Goal: Task Accomplishment & Management: Use online tool/utility

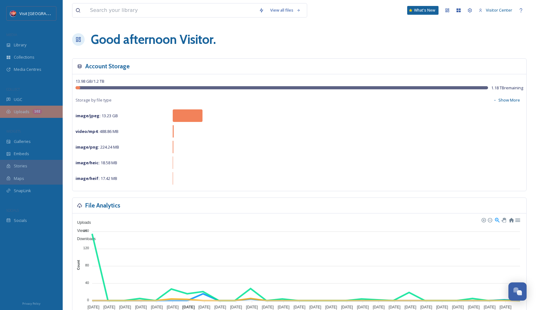
click at [26, 107] on div "Uploads 102" at bounding box center [31, 112] width 63 height 12
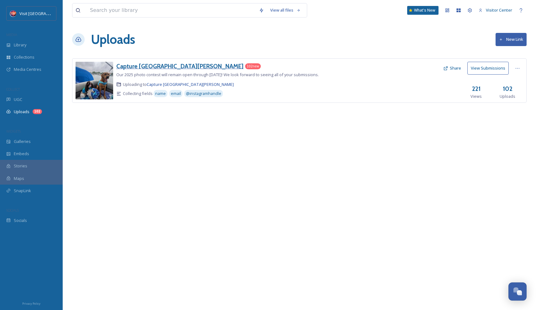
click at [133, 69] on h3 "Capture [GEOGRAPHIC_DATA][PERSON_NAME]" at bounding box center [179, 66] width 127 height 8
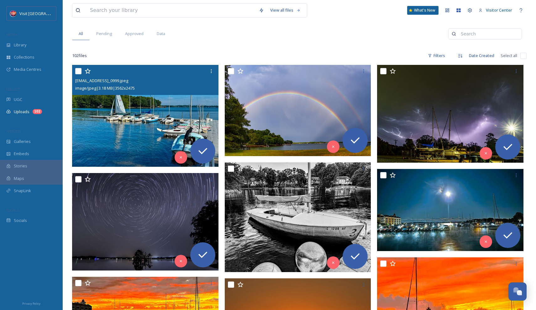
scroll to position [67, 0]
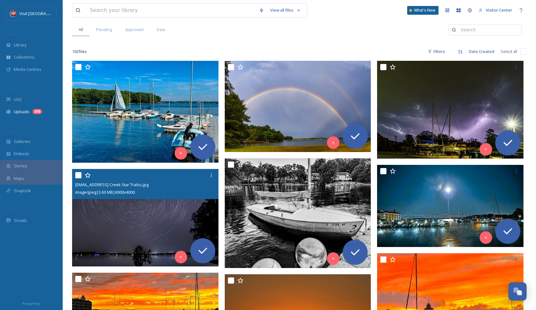
click at [135, 216] on img at bounding box center [145, 218] width 146 height 98
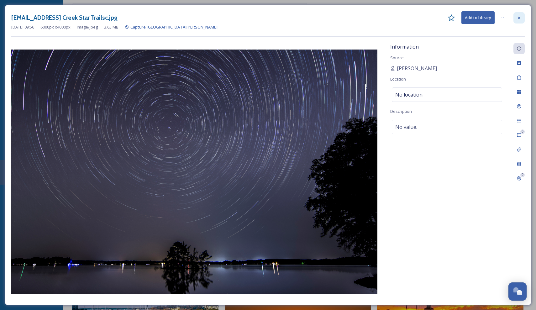
click at [517, 19] on div at bounding box center [519, 17] width 11 height 11
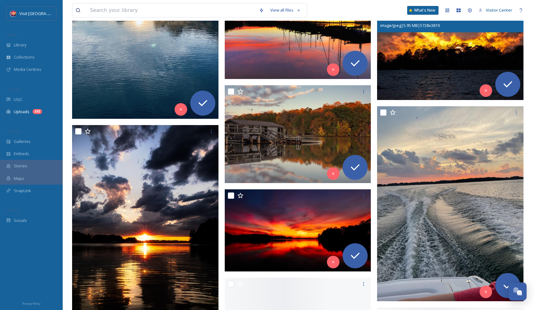
scroll to position [2161, 0]
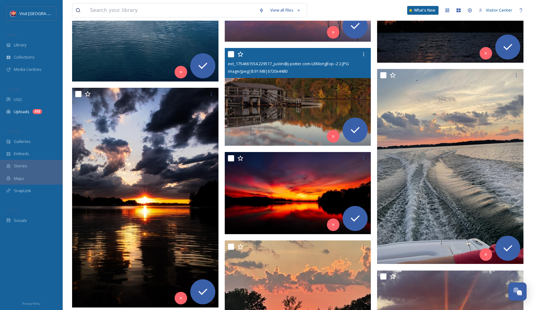
click at [315, 100] on img at bounding box center [298, 97] width 146 height 98
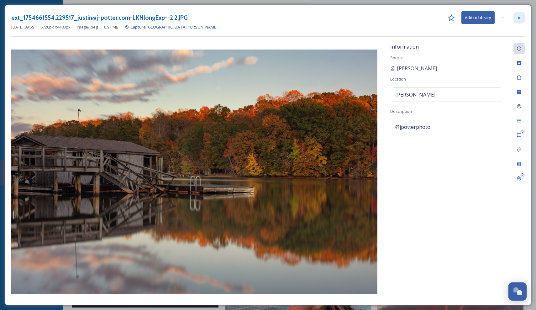
click at [520, 18] on icon at bounding box center [519, 17] width 5 height 5
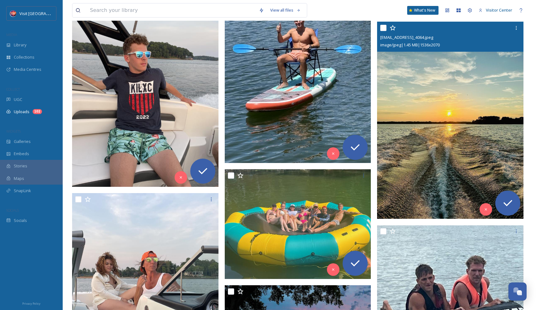
scroll to position [3217, 0]
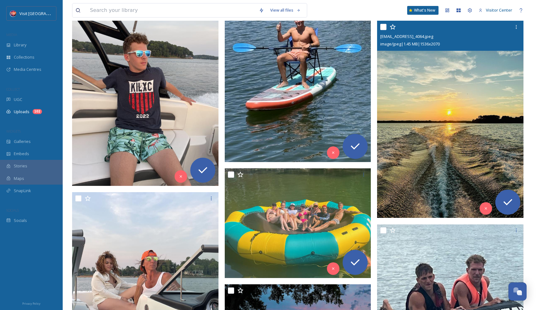
click at [462, 160] on img at bounding box center [450, 119] width 146 height 197
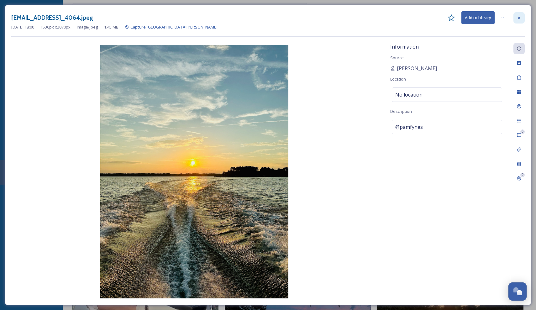
click at [519, 15] on icon at bounding box center [519, 17] width 5 height 5
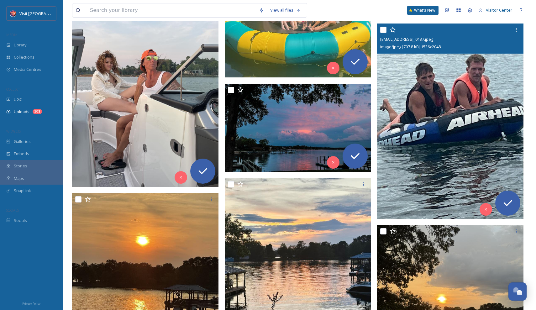
scroll to position [3417, 0]
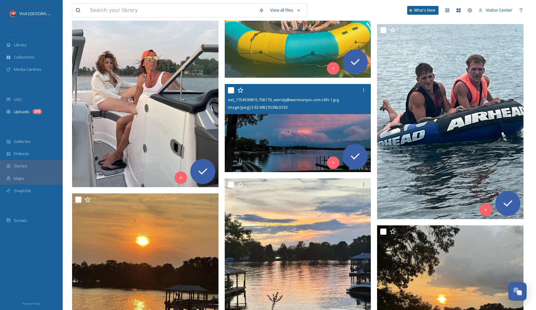
click at [338, 132] on img at bounding box center [298, 128] width 146 height 88
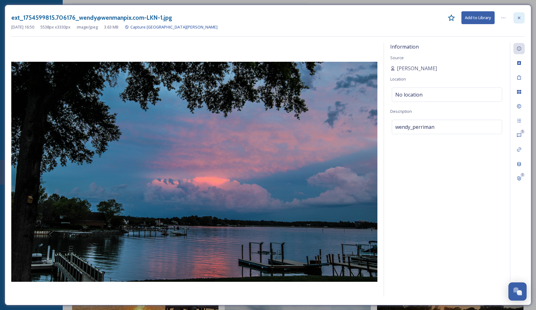
click at [520, 23] on div at bounding box center [519, 17] width 11 height 11
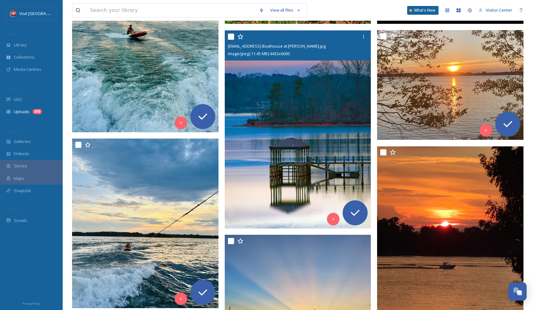
scroll to position [4506, 0]
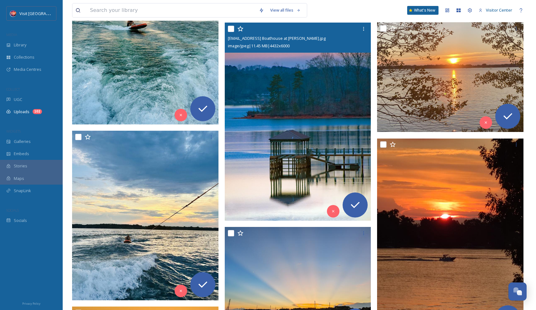
click at [321, 149] on img at bounding box center [298, 122] width 146 height 198
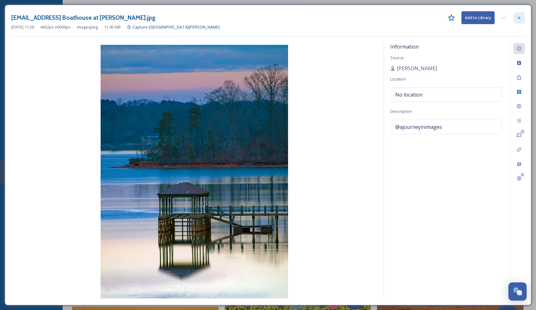
click at [523, 20] on div at bounding box center [519, 17] width 11 height 11
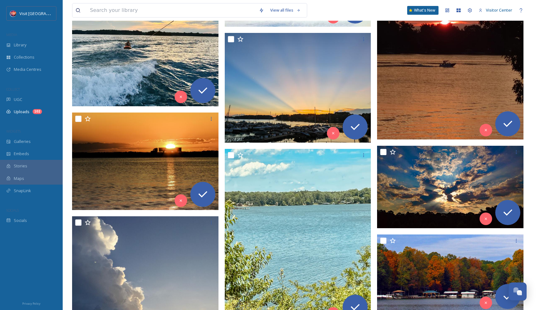
scroll to position [4761, 0]
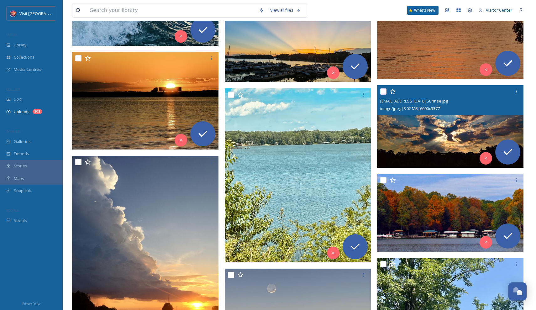
click at [449, 147] on img at bounding box center [450, 126] width 146 height 82
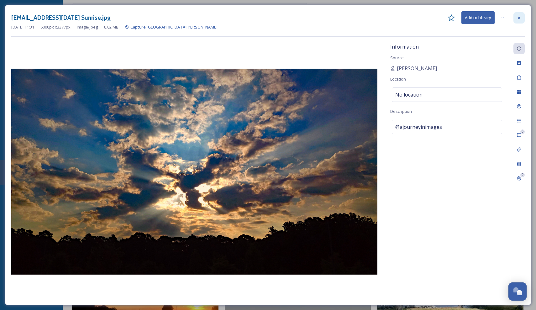
click at [519, 19] on icon at bounding box center [519, 17] width 5 height 5
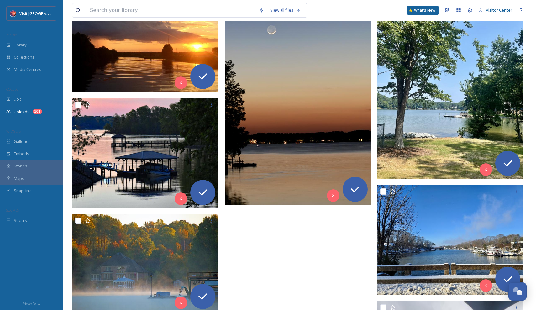
scroll to position [5179, 0]
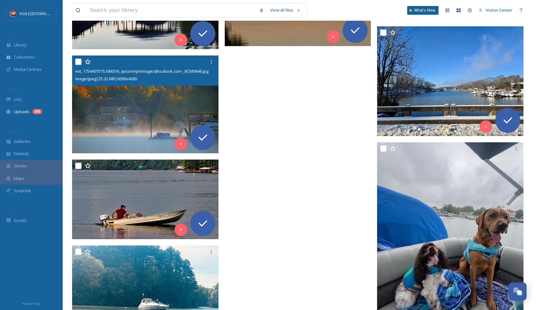
click at [170, 97] on img at bounding box center [145, 105] width 146 height 98
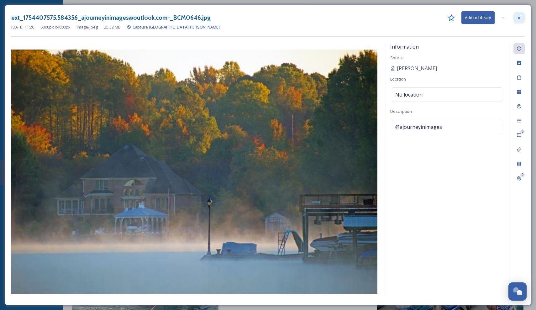
click at [516, 21] on div at bounding box center [519, 17] width 11 height 11
